Goal: Information Seeking & Learning: Learn about a topic

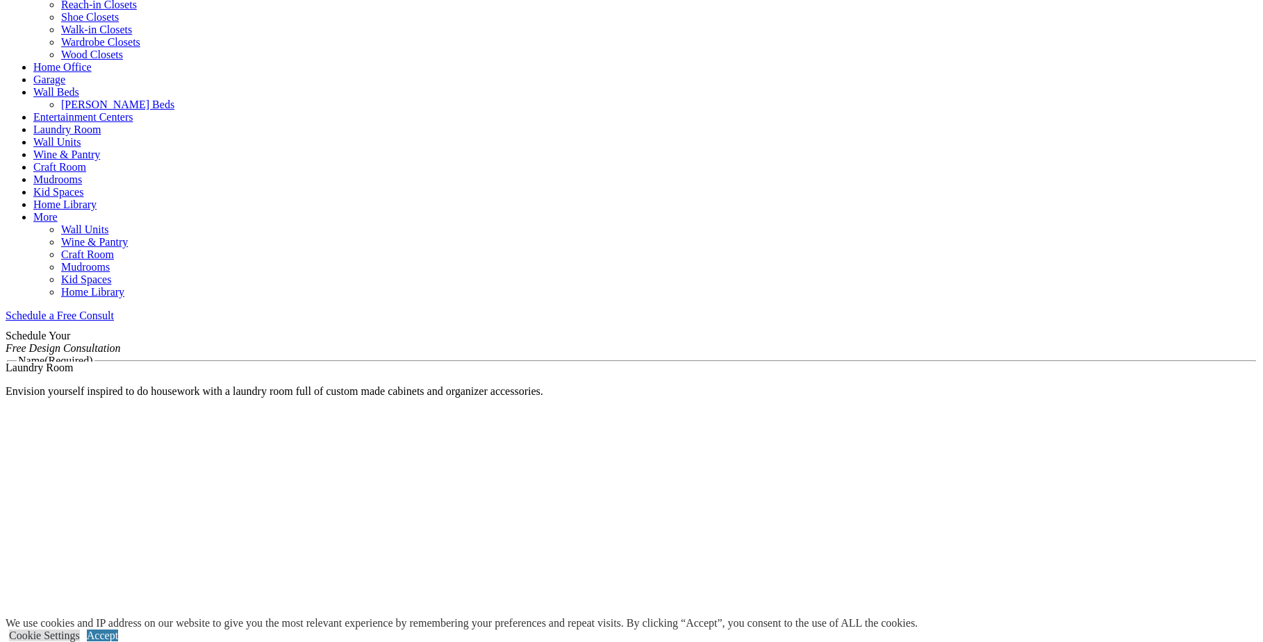
scroll to position [658, 0]
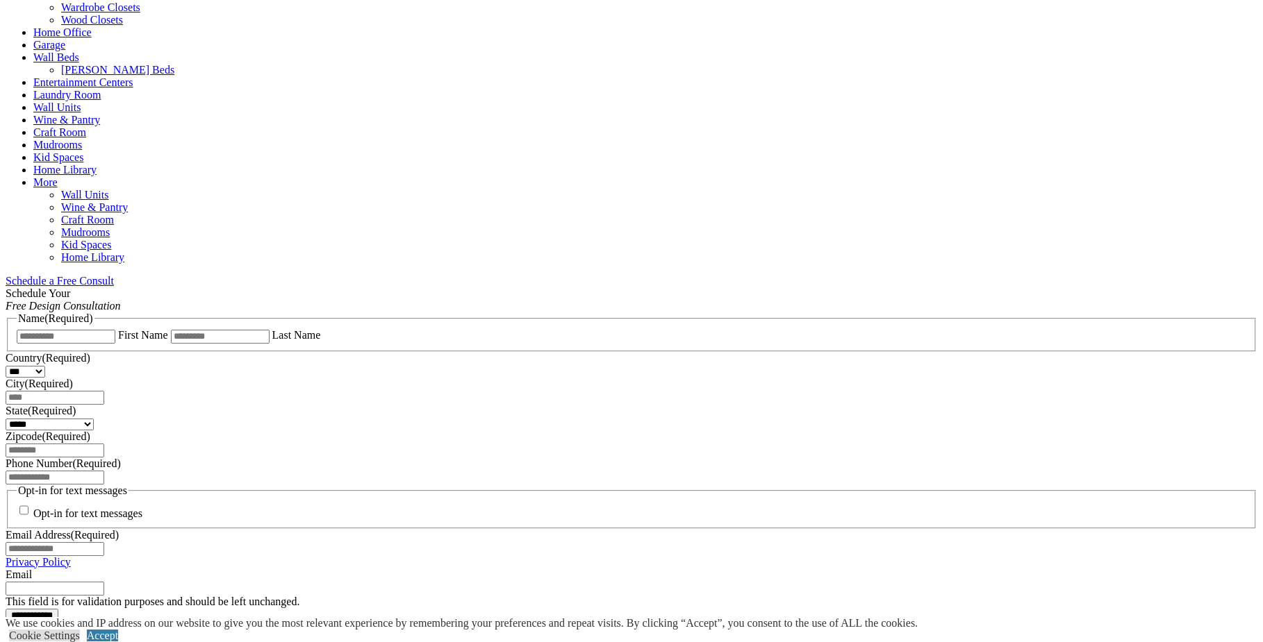
click at [59, 623] on link "CLOSE (X)" at bounding box center [32, 629] width 53 height 12
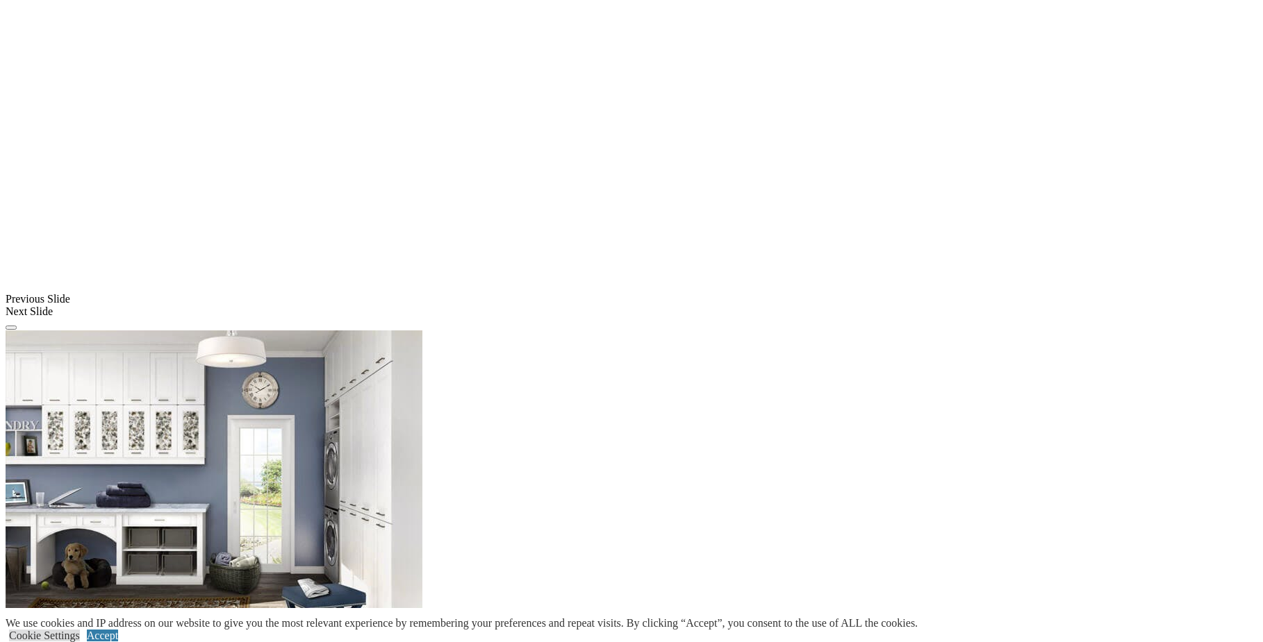
scroll to position [1006, 0]
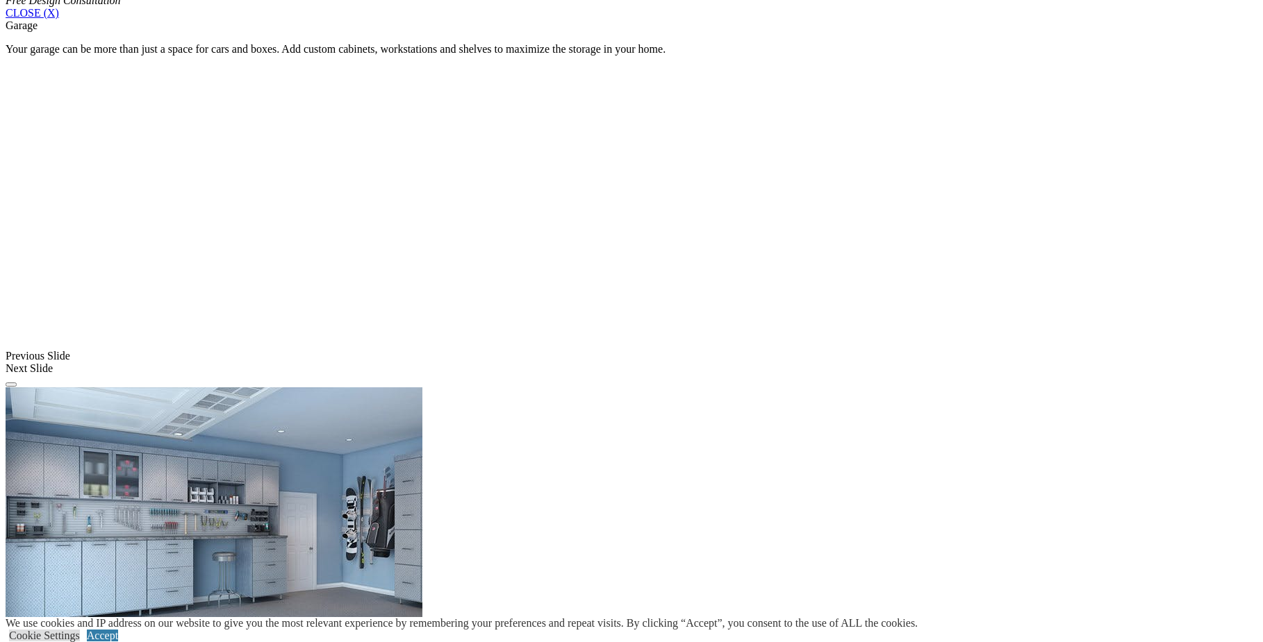
scroll to position [972, 0]
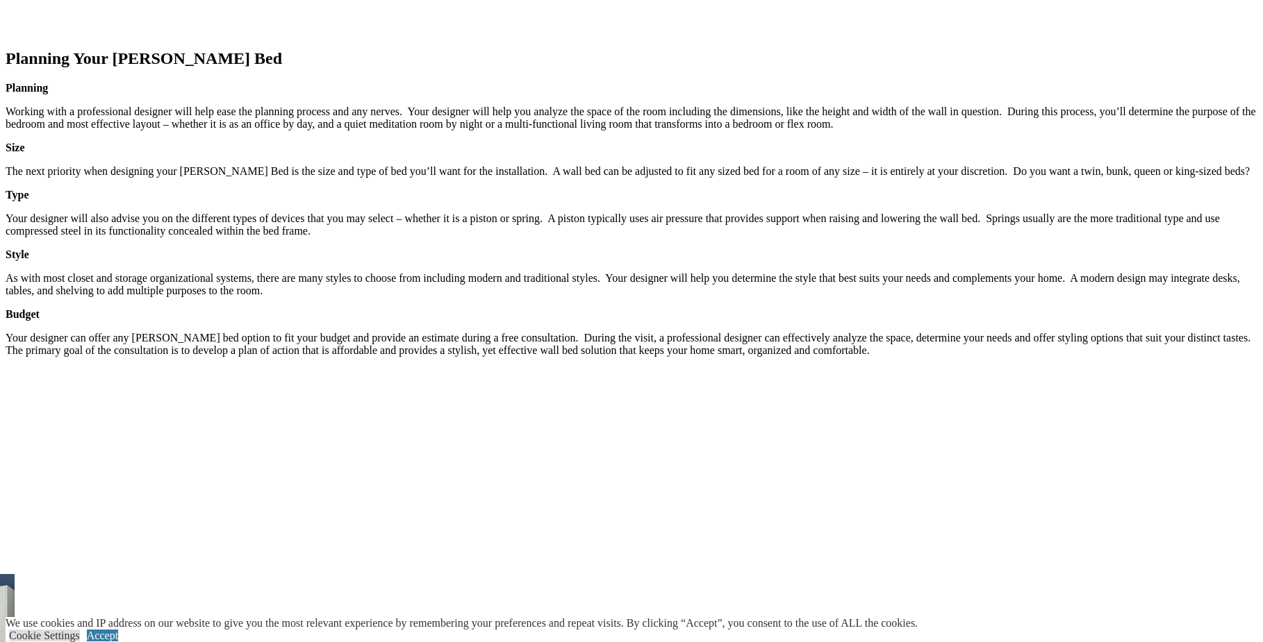
scroll to position [1945, 0]
